Goal: Check status: Check status

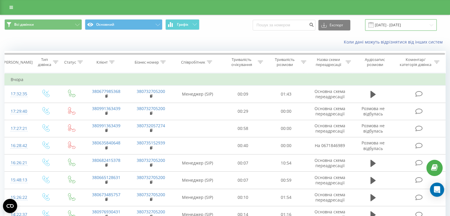
click at [397, 27] on input "[DATE] - [DATE]" at bounding box center [401, 25] width 72 height 12
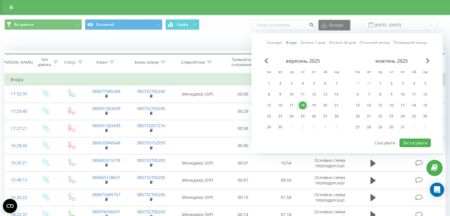
click at [271, 42] on link "Сьогодні" at bounding box center [274, 43] width 15 height 6
click at [410, 143] on button "Застосувати" at bounding box center [415, 143] width 31 height 9
type input "19.09.2025 - 19.09.2025"
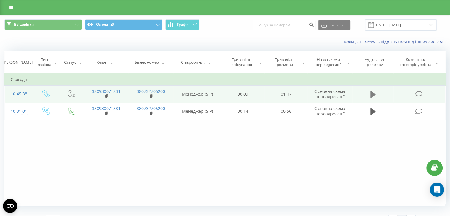
click at [372, 94] on icon at bounding box center [373, 94] width 5 height 7
